Goal: Task Accomplishment & Management: Manage account settings

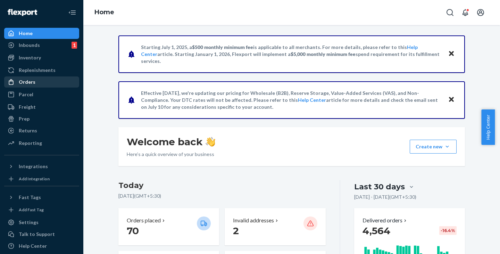
click at [37, 82] on div "Orders" at bounding box center [42, 82] width 74 height 10
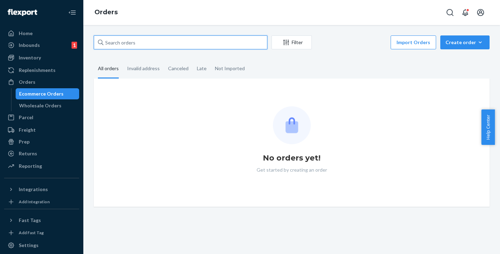
click at [133, 46] on input "text" at bounding box center [181, 42] width 174 height 14
paste input "[PERSON_NAME]"
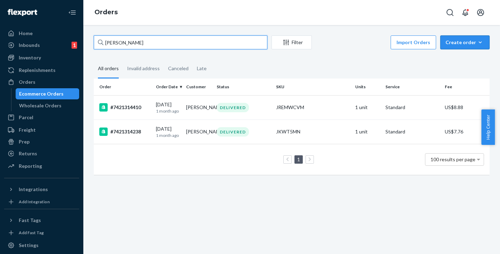
type input "[PERSON_NAME]"
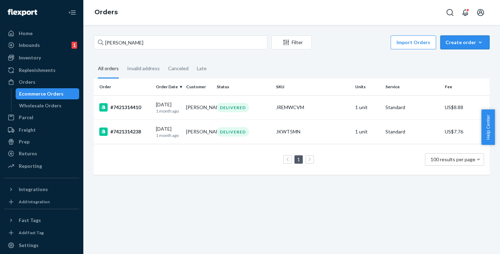
click at [460, 40] on div "Create order" at bounding box center [465, 42] width 39 height 7
click at [452, 58] on span "Ecommerce order" at bounding box center [469, 59] width 43 height 5
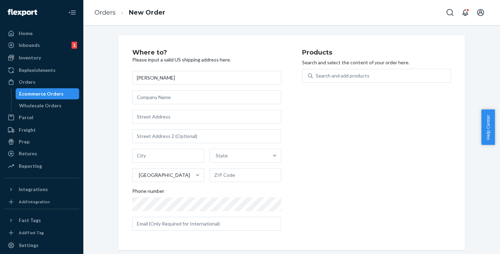
type input "[PERSON_NAME]"
click at [142, 117] on input "text" at bounding box center [206, 117] width 149 height 14
paste input "[STREET_ADDRESS]"
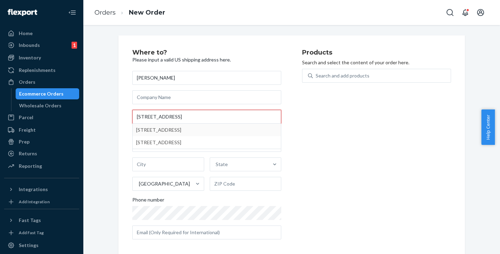
type input "[STREET_ADDRESS]"
type input "Lynnwood"
type input "98036"
type input "[STREET_ADDRESS]"
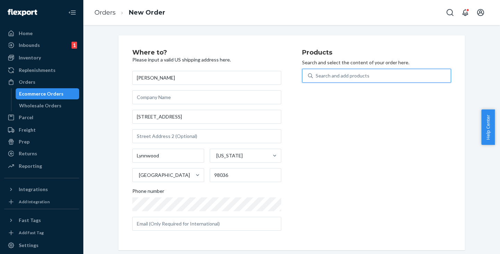
click at [322, 77] on div "Search and add products" at bounding box center [343, 75] width 54 height 7
click at [316, 77] on input "0 results available. Use Up and Down to choose options, press Enter to select t…" at bounding box center [316, 75] width 1 height 7
paste input "J60WCCBL"
type input "J60WCCBL"
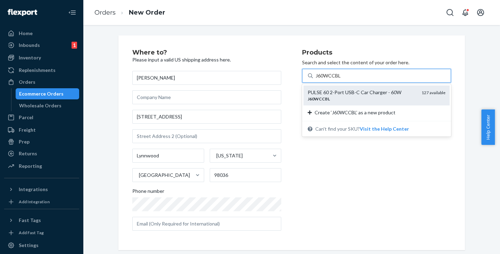
click at [322, 91] on div "PULSE 60 2-Port USB-C Car Charger - 60W" at bounding box center [362, 92] width 108 height 7
click at [322, 79] on input "J60WCCBL" at bounding box center [329, 75] width 26 height 7
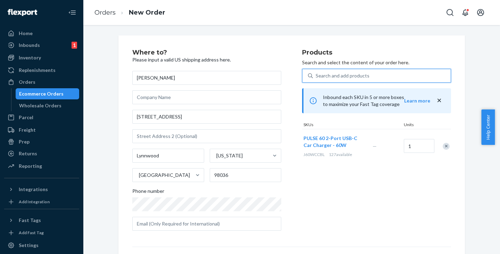
scroll to position [83, 0]
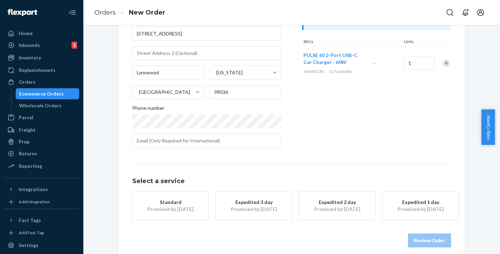
click at [176, 208] on div "Promised by [DATE]" at bounding box center [171, 209] width 56 height 7
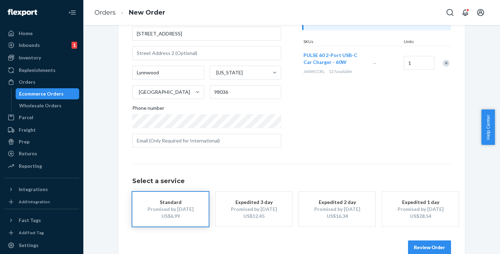
click at [429, 245] on button "Review Order" at bounding box center [429, 247] width 43 height 14
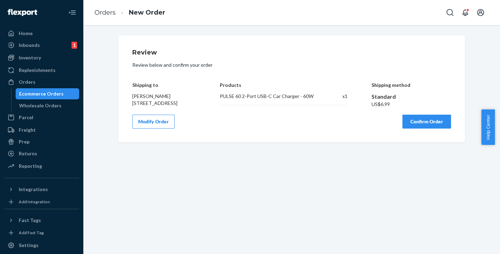
click at [436, 127] on button "Confirm Order" at bounding box center [426, 122] width 49 height 14
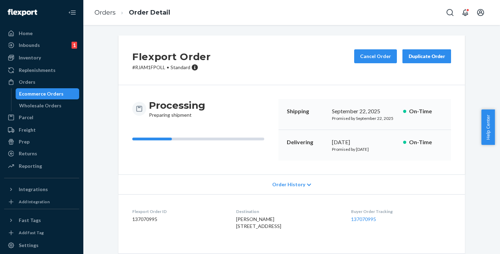
click at [24, 89] on div "Ecommerce Orders" at bounding box center [47, 94] width 63 height 10
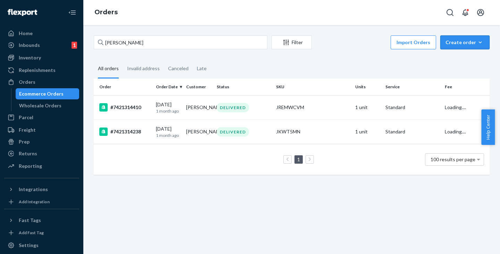
click at [467, 42] on div "Create order" at bounding box center [465, 42] width 39 height 7
click at [457, 61] on span "Ecommerce order" at bounding box center [469, 59] width 43 height 5
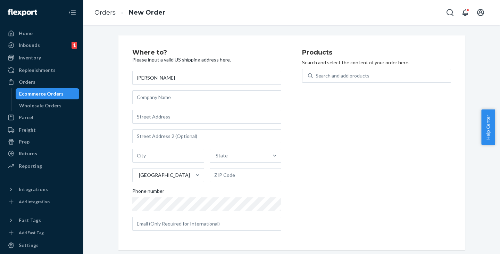
type input "[PERSON_NAME]"
click at [165, 116] on input "text" at bounding box center [206, 117] width 149 height 14
paste input "[STREET_ADDRESS]"
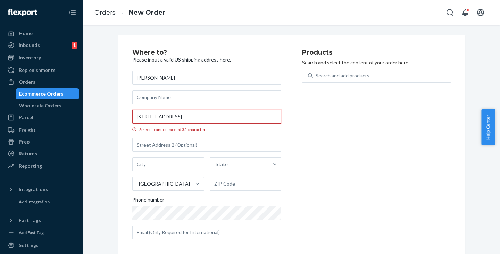
click at [201, 117] on input "[STREET_ADDRESS]" at bounding box center [206, 117] width 149 height 14
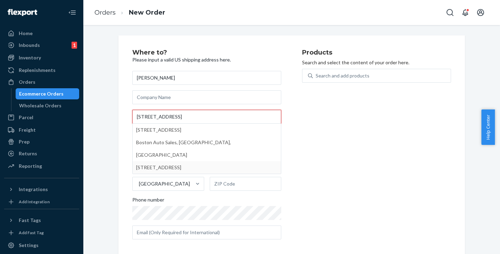
type input "[STREET_ADDRESS]"
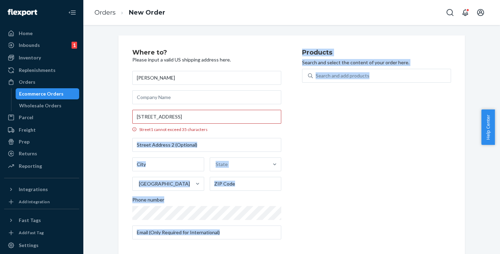
drag, startPoint x: 306, startPoint y: 186, endPoint x: 206, endPoint y: 145, distance: 108.3
click at [206, 145] on div "Where to? Please input a valid US shipping address here. [PERSON_NAME] [STREET_…" at bounding box center [291, 146] width 319 height 195
click at [206, 145] on input "text" at bounding box center [206, 145] width 149 height 14
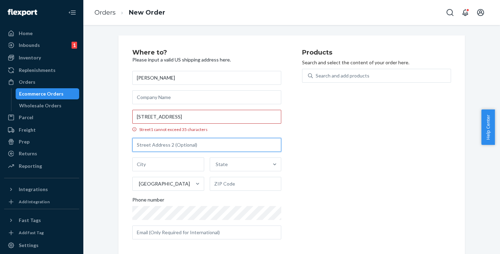
click at [210, 144] on input "text" at bounding box center [206, 145] width 149 height 14
paste input "APT 232,"
type input "APT 232"
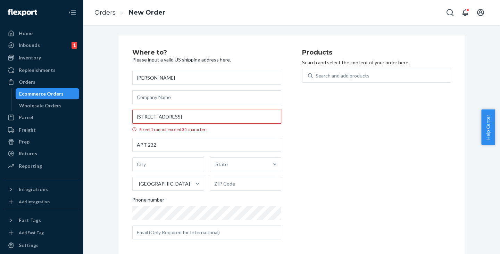
click at [182, 115] on input "[STREET_ADDRESS]" at bounding box center [206, 117] width 149 height 14
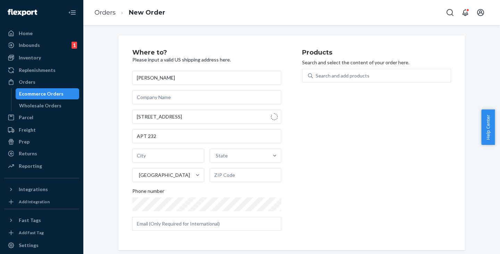
type input "[GEOGRAPHIC_DATA]"
type input "02135"
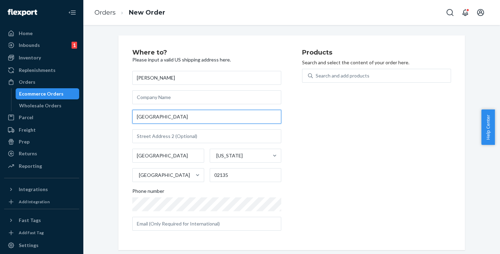
click at [136, 115] on input "[GEOGRAPHIC_DATA]" at bounding box center [206, 117] width 149 height 14
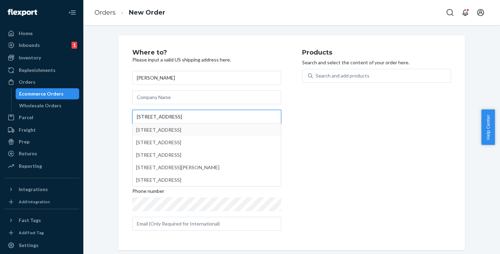
type input "[STREET_ADDRESS]"
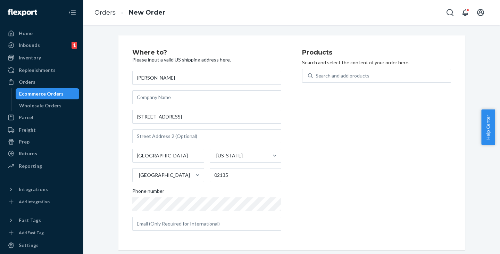
click at [303, 147] on div "Products Search and select the content of your order here. Search and add produ…" at bounding box center [376, 142] width 149 height 187
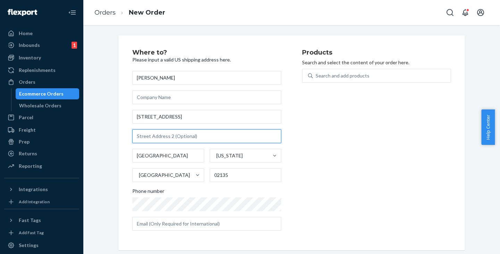
click at [180, 135] on input "text" at bounding box center [206, 136] width 149 height 14
paste input "APT 232"
type input "APT 232"
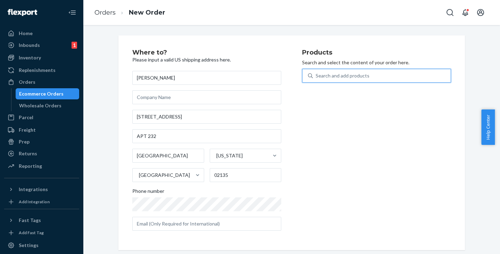
click at [336, 78] on div "Search and add products" at bounding box center [343, 75] width 54 height 7
click at [316, 78] on input "0 results available. Use Up and Down to choose options, press Enter to select t…" at bounding box center [316, 75] width 1 height 7
paste input "JWCS16BK"
type input "JWCS16BK"
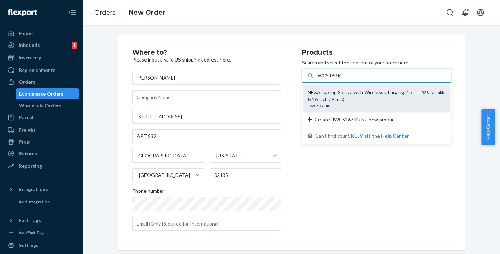
click at [327, 89] on div "NEXA Laptop Sleeve with Wireless Charging (15 & 16 inch / Black)" at bounding box center [362, 96] width 108 height 14
click at [327, 79] on input "JWCS16BK" at bounding box center [329, 75] width 26 height 7
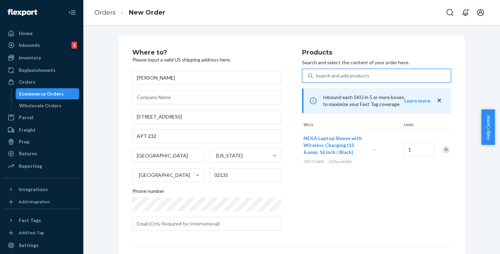
scroll to position [83, 0]
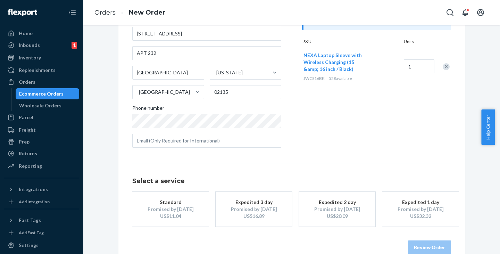
click at [158, 212] on div "Promised by [DATE]" at bounding box center [171, 209] width 56 height 7
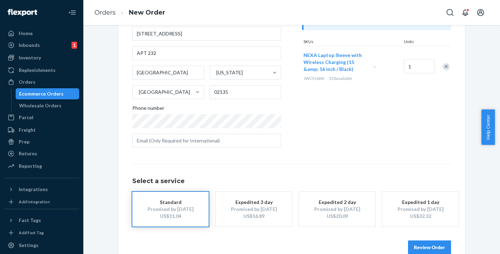
click at [419, 246] on button "Review Order" at bounding box center [429, 247] width 43 height 14
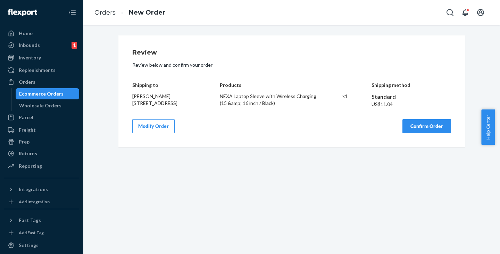
click at [420, 129] on button "Confirm Order" at bounding box center [426, 126] width 49 height 14
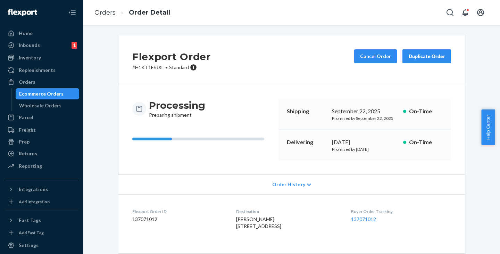
click at [57, 92] on div "Ecommerce Orders" at bounding box center [41, 93] width 44 height 7
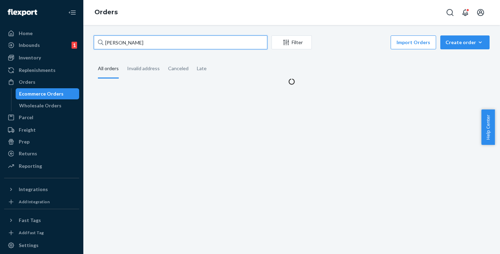
click at [156, 40] on input "[PERSON_NAME]" at bounding box center [181, 42] width 174 height 14
type input "B"
paste input "FC [GEOGRAPHIC_DATA], [GEOGRAPHIC_DATA] #675"
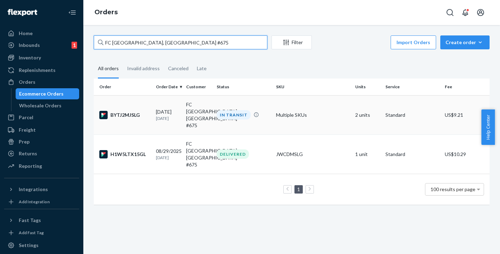
type input "FC [GEOGRAPHIC_DATA], [GEOGRAPHIC_DATA] #675"
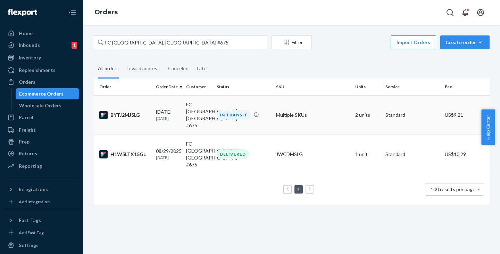
click at [167, 116] on p "[DATE]" at bounding box center [168, 118] width 25 height 6
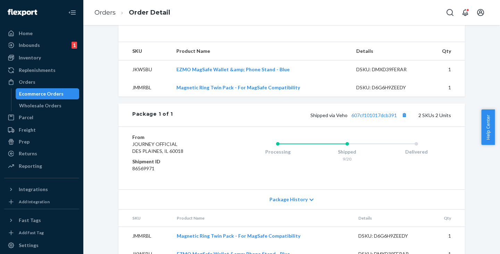
scroll to position [219, 0]
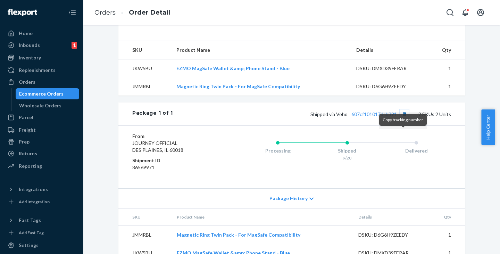
click at [400, 118] on button "Copy tracking number" at bounding box center [404, 113] width 9 height 9
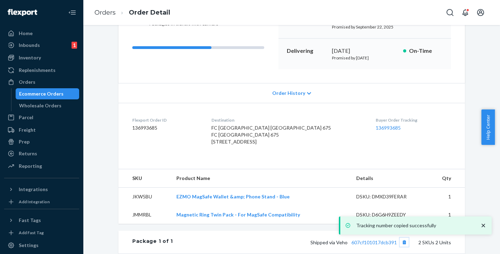
scroll to position [0, 0]
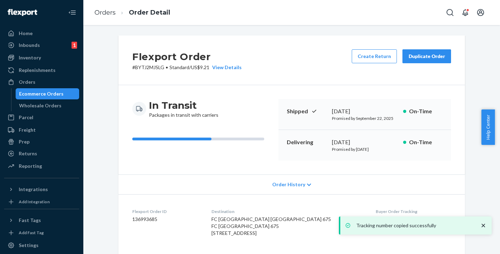
click at [141, 66] on p "# BYTJ2MJSLG • Standard / US$9.21 View Details" at bounding box center [186, 67] width 109 height 7
copy p "BYTJ2MJSLG"
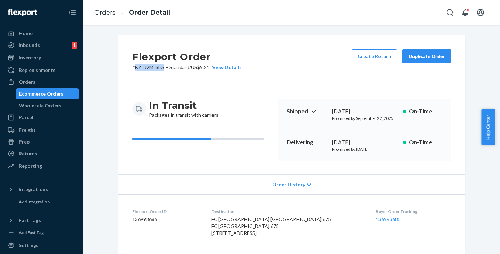
copy p "BYTJ2MJSLG"
click at [155, 73] on div "Flexport Order # BYTJ2MJSLG • Standard / US$9.21 View Details Create Return Dup…" at bounding box center [291, 60] width 347 height 50
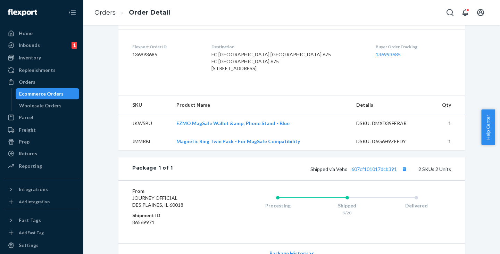
scroll to position [167, 0]
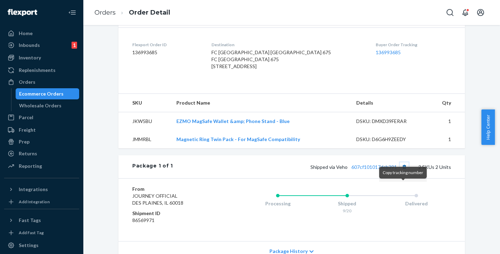
click at [403, 171] on button "Copy tracking number" at bounding box center [404, 166] width 9 height 9
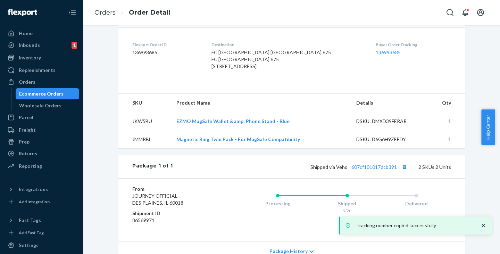
click at [57, 93] on div "Ecommerce Orders" at bounding box center [41, 93] width 44 height 7
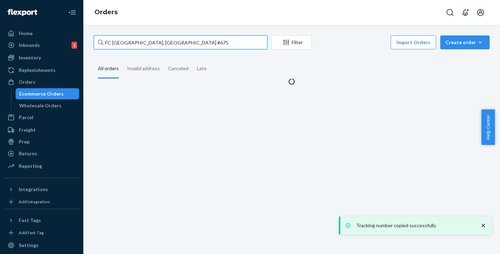
click at [182, 43] on input "FC [GEOGRAPHIC_DATA], [GEOGRAPHIC_DATA] #675" at bounding box center [181, 42] width 174 height 14
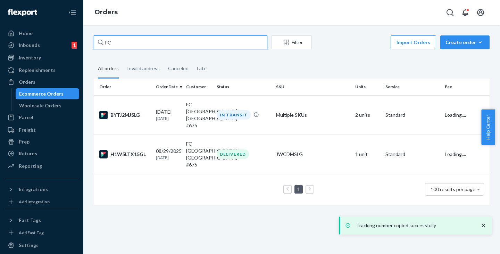
type input "F"
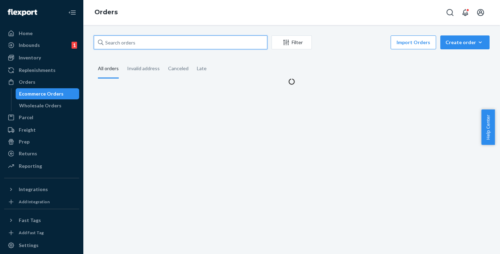
paste input "[PERSON_NAME]"
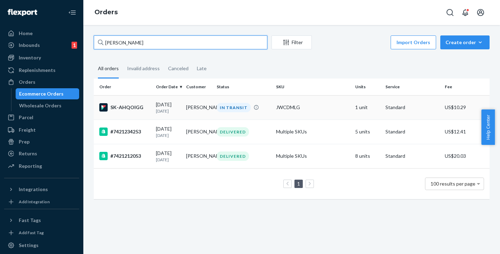
type input "[PERSON_NAME]"
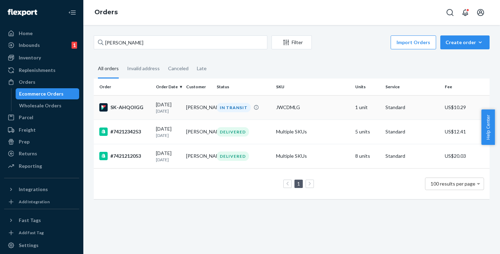
click at [205, 113] on td "[PERSON_NAME]" at bounding box center [198, 107] width 30 height 24
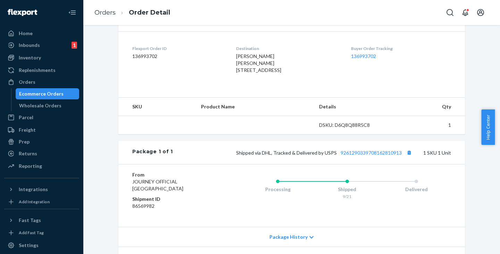
scroll to position [163, 0]
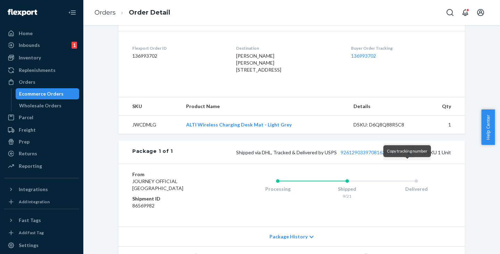
click at [408, 157] on button "Copy tracking number" at bounding box center [409, 152] width 9 height 9
